Goal: Use online tool/utility

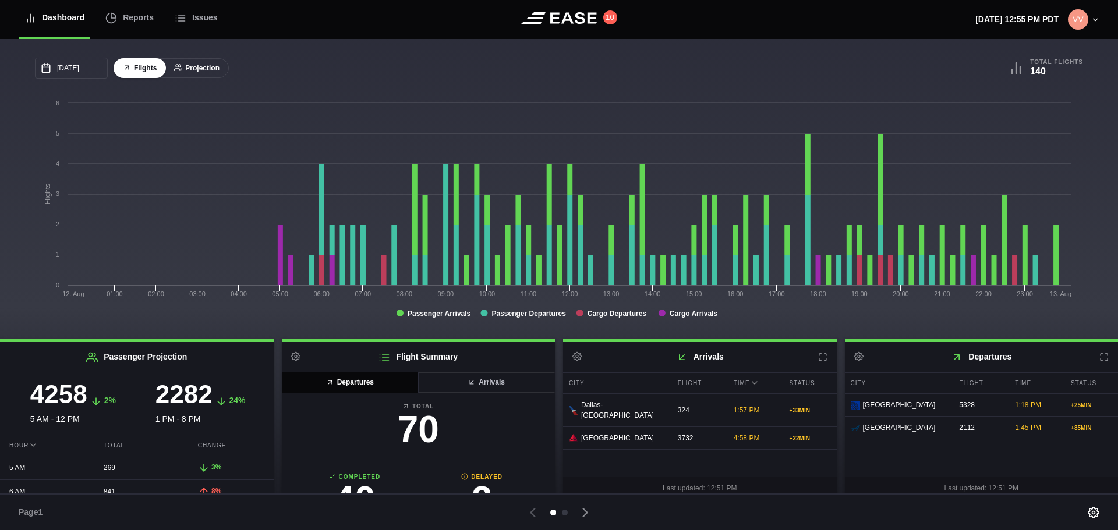
click at [199, 66] on button "Projection" at bounding box center [197, 68] width 64 height 20
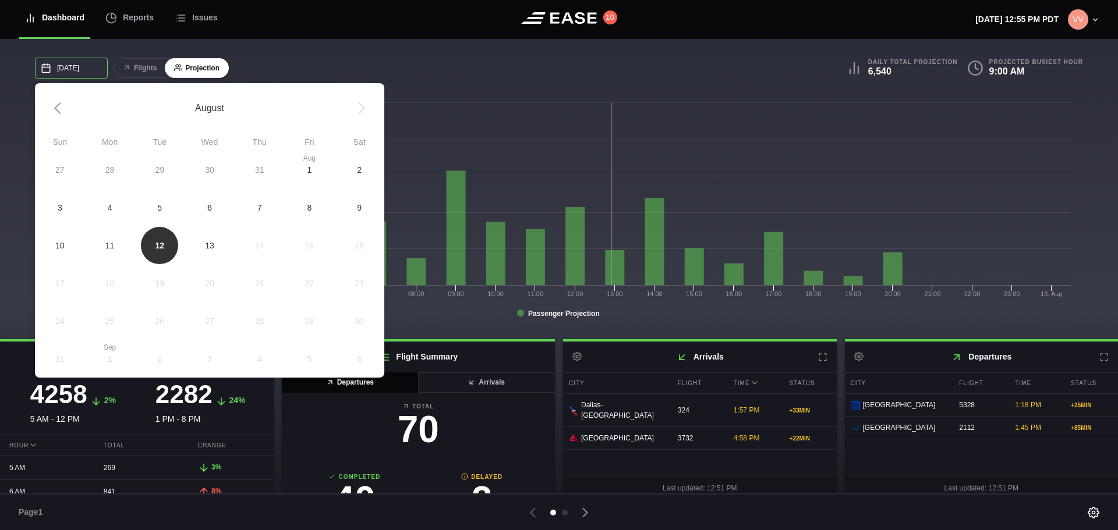
click at [99, 69] on input "[DATE]" at bounding box center [71, 68] width 73 height 21
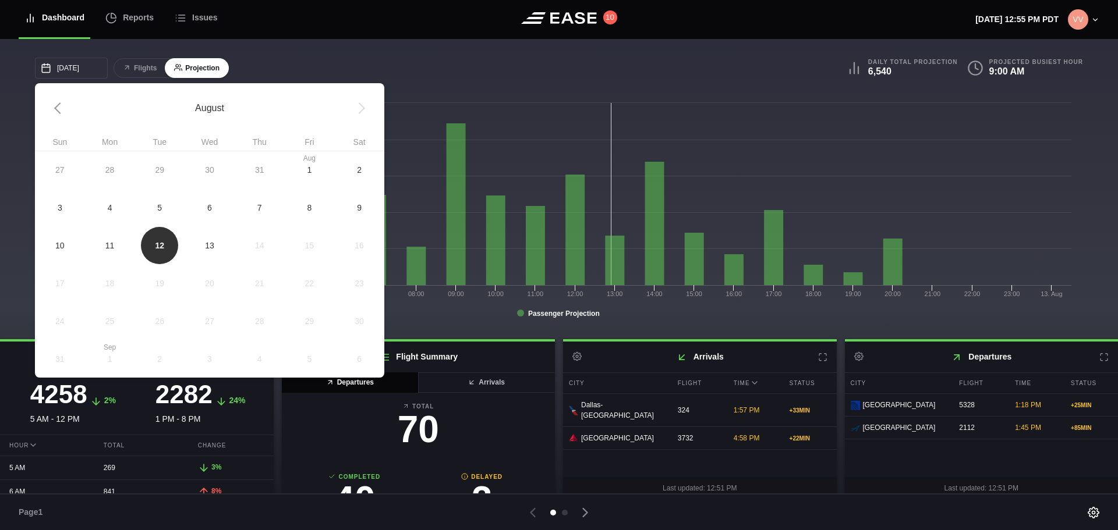
click at [209, 236] on span "13" at bounding box center [210, 245] width 50 height 38
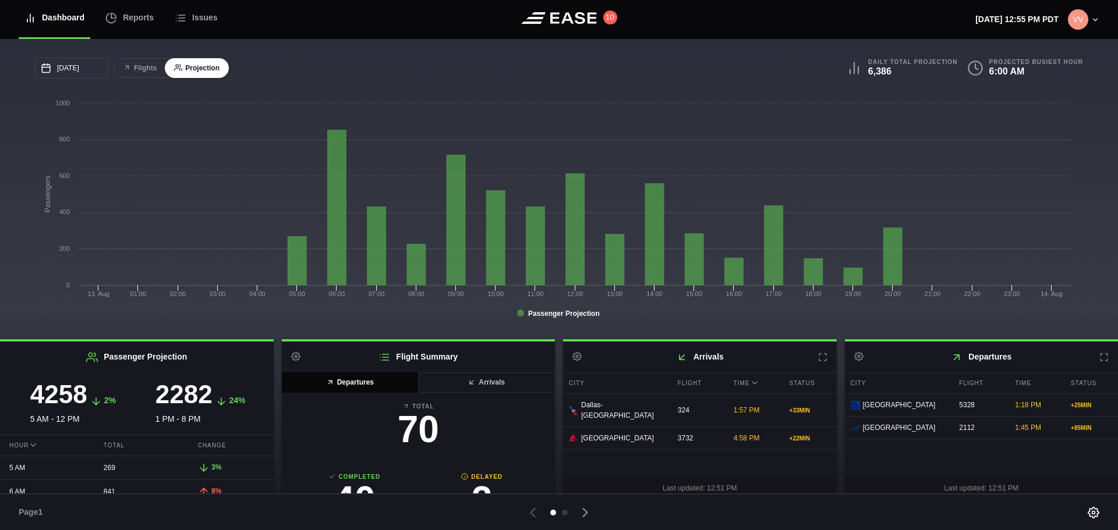
scroll to position [7, 0]
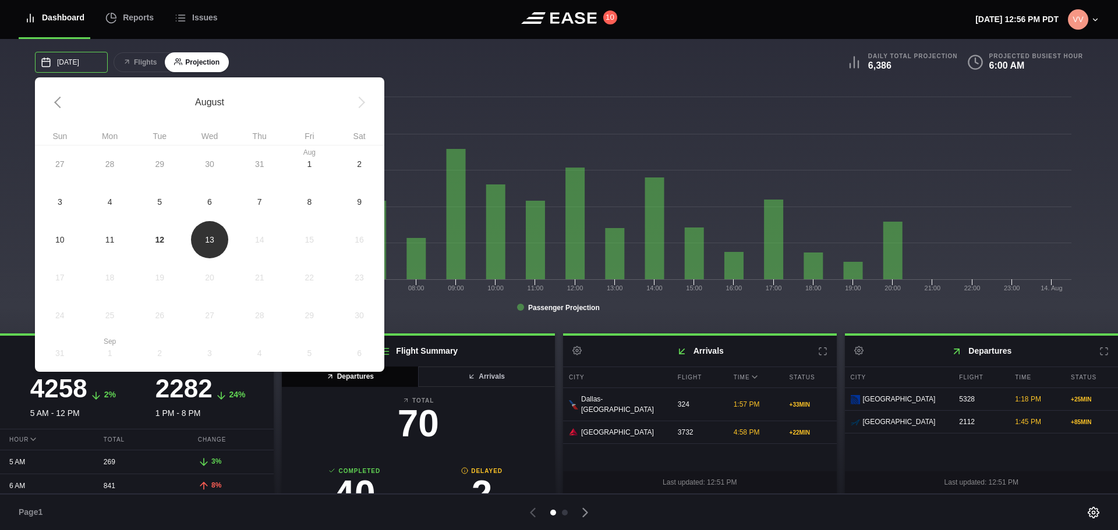
click at [83, 63] on input "[DATE]" at bounding box center [71, 62] width 73 height 21
click at [162, 232] on span "12" at bounding box center [159, 240] width 50 height 38
type input "[DATE]"
